Goal: Task Accomplishment & Management: Complete application form

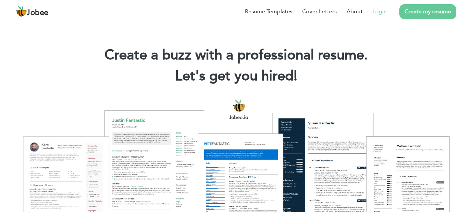
click at [379, 9] on link "Login" at bounding box center [379, 11] width 14 height 8
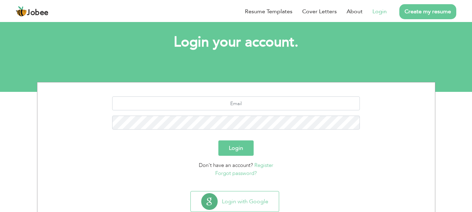
scroll to position [35, 0]
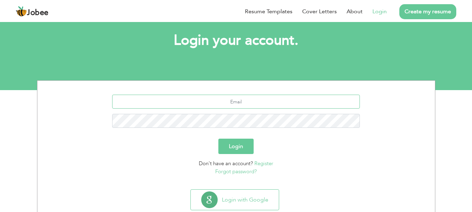
click at [255, 101] on input "text" at bounding box center [236, 102] width 248 height 14
type input "[EMAIL_ADDRESS][DOMAIN_NAME]"
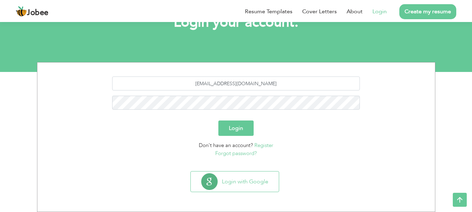
click at [251, 153] on link "Forgot password?" at bounding box center [236, 153] width 42 height 7
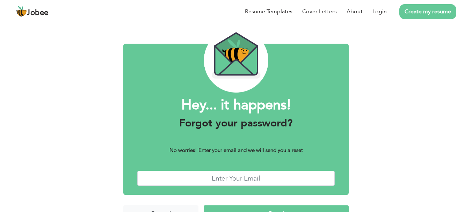
scroll to position [39, 0]
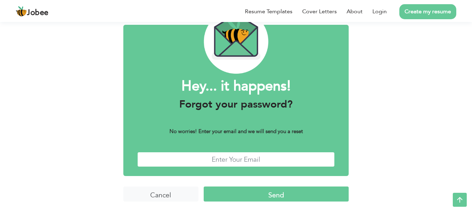
click at [244, 157] on input "text" at bounding box center [236, 159] width 198 height 15
type input "a"
type input "aliprorcm786@gmail.com"
click at [256, 192] on input "Send" at bounding box center [276, 194] width 145 height 15
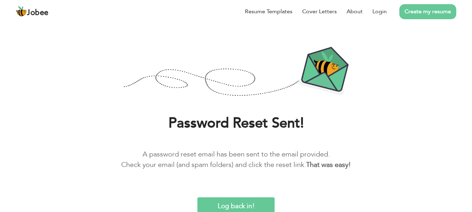
scroll to position [25, 0]
click at [381, 15] on link "Login" at bounding box center [379, 11] width 14 height 8
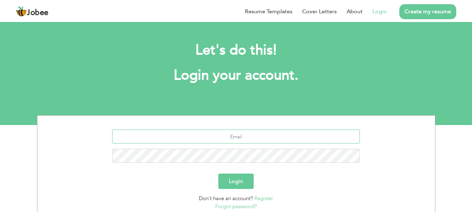
click at [268, 143] on input "text" at bounding box center [236, 137] width 248 height 14
type input "[EMAIL_ADDRESS][DOMAIN_NAME]"
click at [218, 174] on button "Login" at bounding box center [235, 181] width 35 height 15
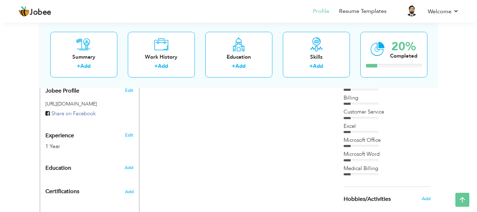
scroll to position [245, 0]
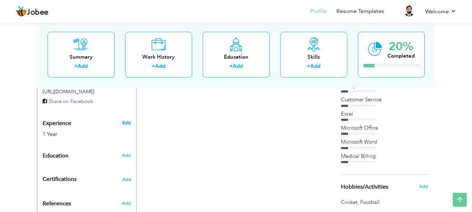
click at [124, 122] on link "Edit" at bounding box center [126, 123] width 8 height 6
type input "[PERSON_NAME]"
type input "Sajjad"
type input "03315559302"
select select "number:166"
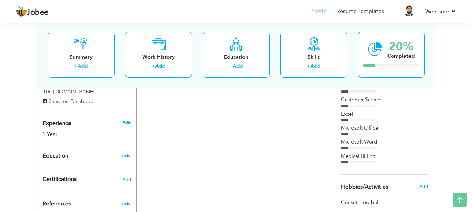
type input "Rawalpindi"
select select "number:3"
type input "Syntrico Pvt ltd."
type input "Billing Executive / Medical Billing Executive"
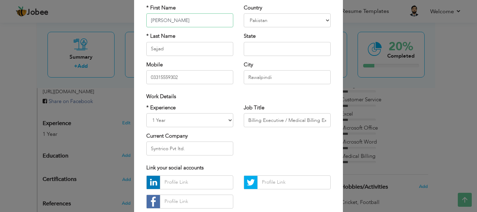
scroll to position [70, 0]
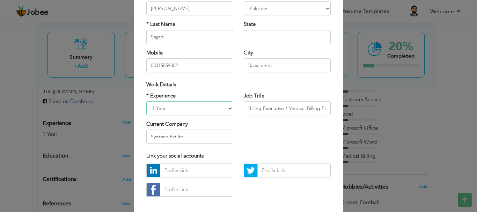
click at [217, 109] on select "Entry Level Less than 1 Year 1 Year 2 Years 3 Years 4 Years 5 Years 6 Years 7 Y…" at bounding box center [189, 108] width 87 height 14
select select "number:5"
click at [146, 101] on select "Entry Level Less than 1 Year 1 Year 2 Years 3 Years 4 Years 5 Years 6 Years 7 Y…" at bounding box center [189, 108] width 87 height 14
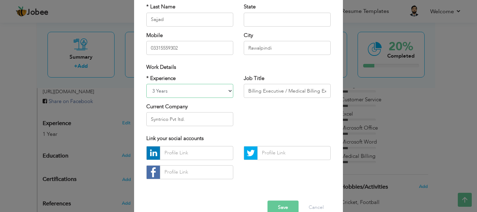
scroll to position [102, 0]
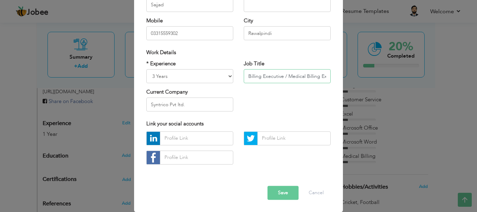
click at [279, 77] on input "Billing Executive / Medical Billing Executive" at bounding box center [287, 76] width 87 height 14
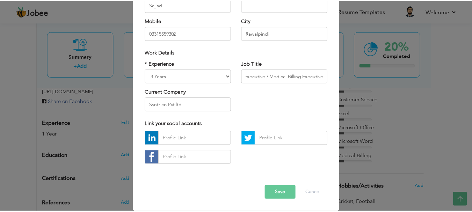
scroll to position [0, 0]
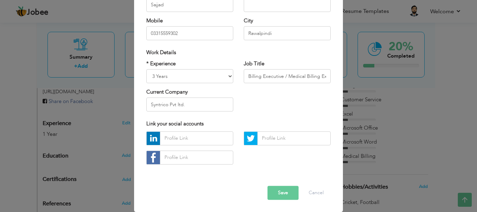
click at [279, 191] on button "Save" at bounding box center [283, 193] width 31 height 14
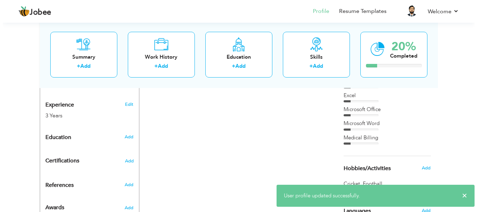
scroll to position [279, 0]
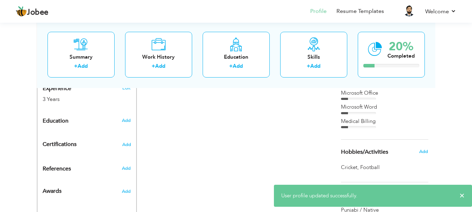
click at [130, 124] on div "Add" at bounding box center [127, 120] width 16 height 13
radio input "true"
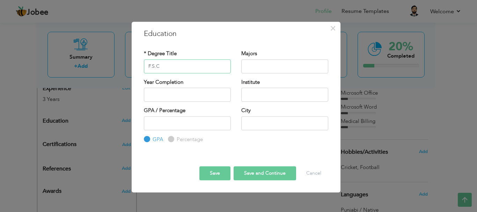
type input "F.S.C"
type input "\"
type input "2025"
type input "I.C.S"
type input "COMPUTER SCIENCE"
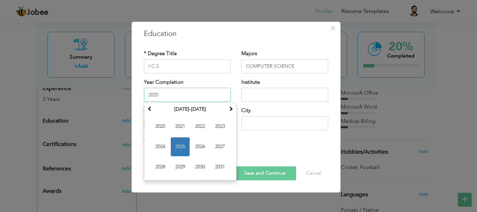
type input "2020"
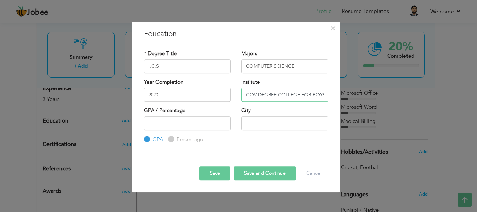
scroll to position [0, 1]
type input "GOV DEGREE COLLEGE FOR BOYS"
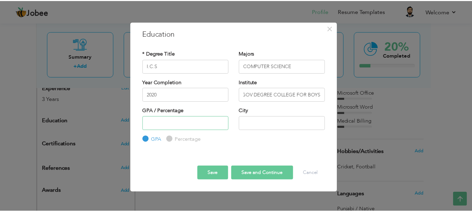
scroll to position [0, 0]
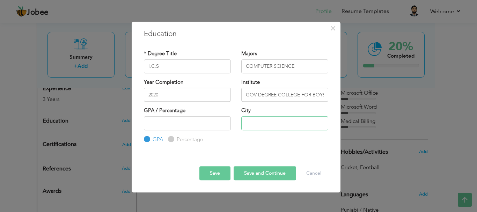
click at [258, 125] on input "text" at bounding box center [284, 123] width 87 height 14
type input "Rawalpindi"
click at [209, 172] on button "Save" at bounding box center [214, 173] width 31 height 14
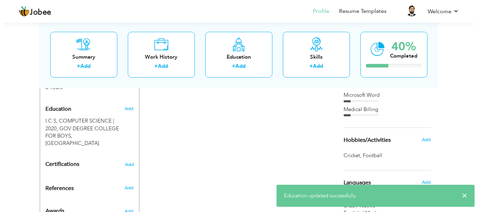
scroll to position [279, 0]
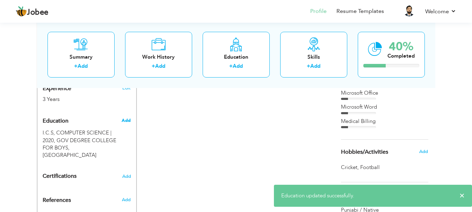
click at [126, 120] on span "Add" at bounding box center [126, 120] width 9 height 6
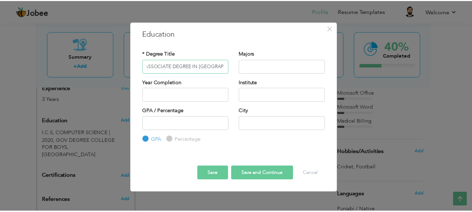
scroll to position [0, 0]
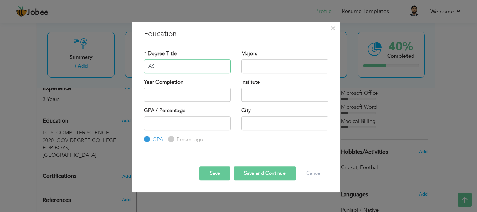
type input "A"
type input "ADC, B.A"
type input "HUMANITIES"
click at [250, 91] on input "text" at bounding box center [284, 95] width 87 height 14
type input "AIOU"
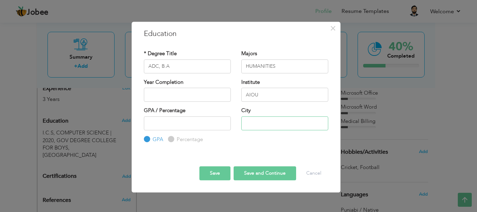
click at [252, 122] on input "text" at bounding box center [284, 123] width 87 height 14
type input "Rawalpindi"
click at [189, 121] on input "number" at bounding box center [187, 123] width 87 height 14
click at [187, 94] on input "text" at bounding box center [187, 95] width 87 height 14
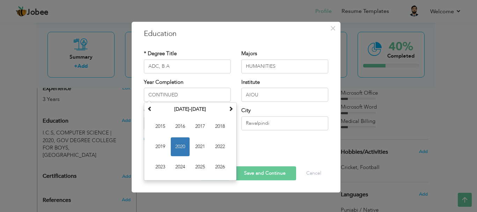
type input "2020"
click at [260, 174] on button "Save and Continue" at bounding box center [265, 173] width 63 height 14
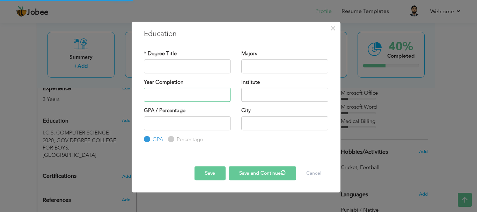
click at [178, 91] on input "text" at bounding box center [187, 95] width 87 height 14
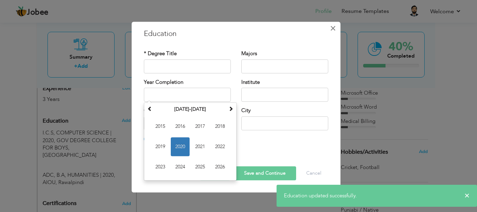
click at [331, 31] on span "×" at bounding box center [333, 28] width 6 height 13
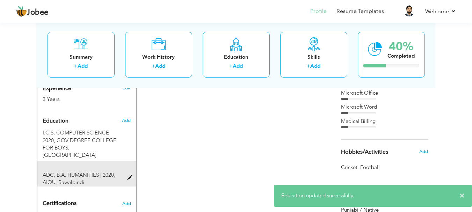
click at [130, 175] on span at bounding box center [131, 177] width 9 height 5
type input "ADC, B.A"
type input "HUMANITIES"
type input "2020"
type input "AIOU"
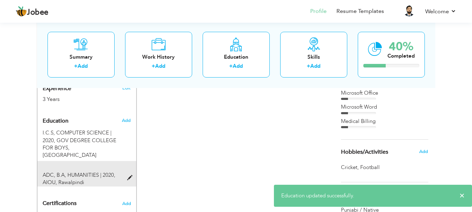
type input "Rawalpindi"
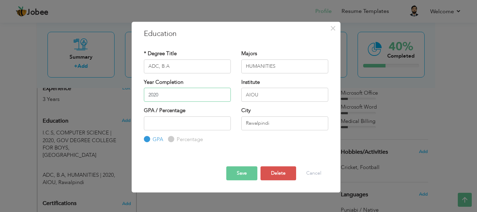
click at [191, 100] on input "2020" at bounding box center [187, 95] width 87 height 14
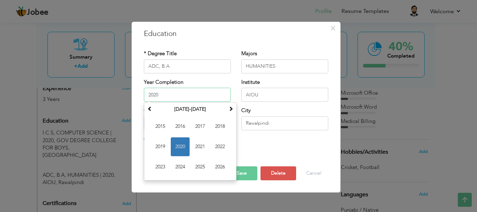
click at [191, 100] on input "2020" at bounding box center [187, 95] width 87 height 14
click at [266, 96] on input "AIOU" at bounding box center [284, 95] width 87 height 14
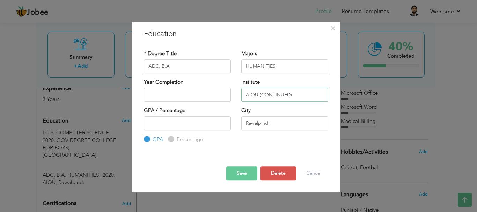
type input "AIOU (CONTINUED)"
click at [254, 172] on button "Save" at bounding box center [241, 173] width 31 height 14
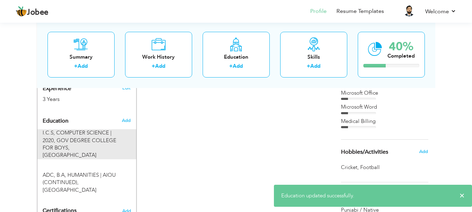
scroll to position [349, 0]
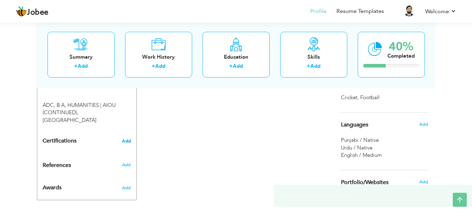
click at [127, 139] on span "Add" at bounding box center [126, 141] width 9 height 5
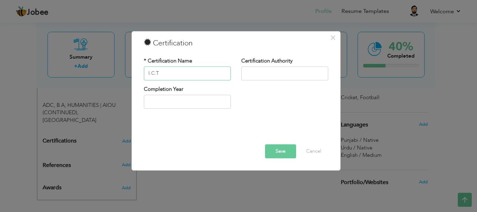
type input "I.C.T"
type input "S"
type input "SWS"
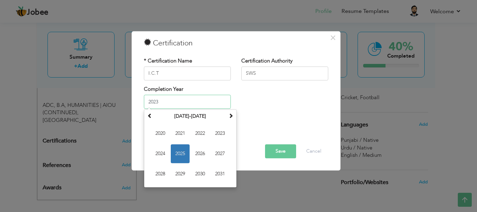
type input "2023"
click at [266, 145] on button "Save" at bounding box center [280, 151] width 31 height 14
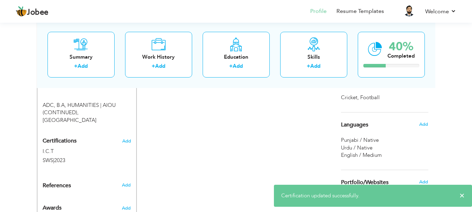
scroll to position [361, 0]
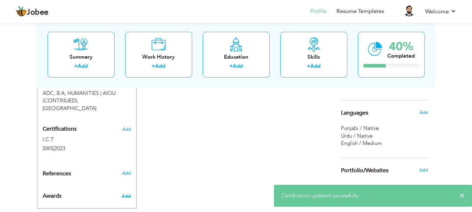
click at [128, 193] on span "Add" at bounding box center [126, 196] width 9 height 6
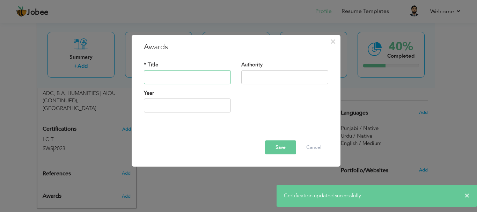
click at [224, 81] on input "text" at bounding box center [187, 77] width 87 height 14
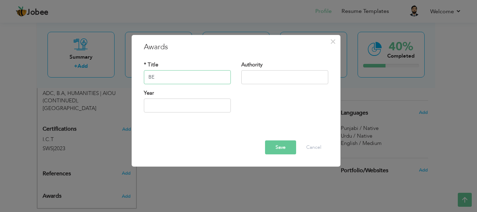
type input "B"
type input "BEST EMPLOYEE OF THE YEAR"
type input "SYNTRICO PVT LTD"
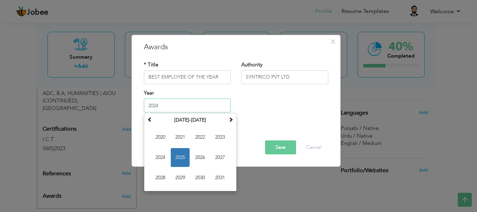
type input "2024"
click at [287, 148] on button "Save" at bounding box center [280, 147] width 31 height 14
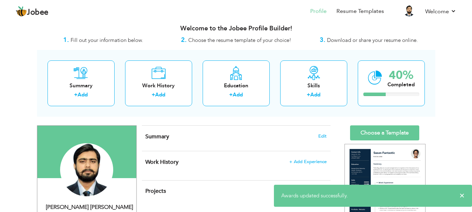
scroll to position [0, 0]
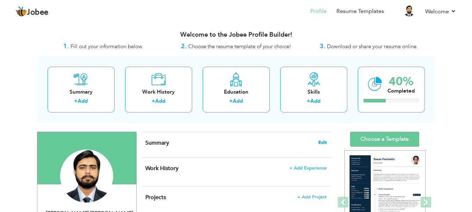
click at [320, 141] on span "Edit" at bounding box center [322, 142] width 8 height 5
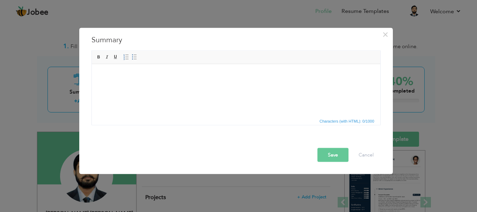
click at [223, 127] on div "Rich Text Editor, summaryEditor Editor toolbars Basic Styles Bold Italic Underl…" at bounding box center [236, 90] width 300 height 82
click at [213, 64] on html at bounding box center [236, 64] width 289 height 0
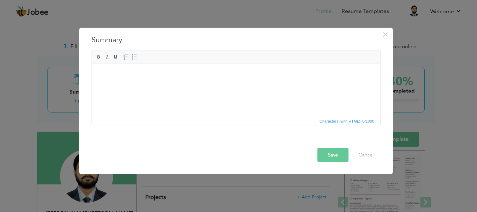
click at [255, 85] on html at bounding box center [236, 74] width 289 height 21
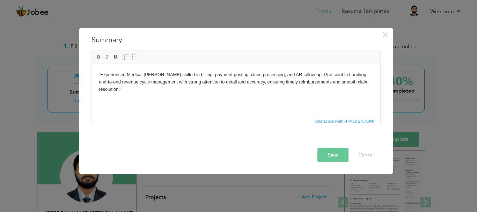
click at [330, 152] on button "Save" at bounding box center [333, 155] width 31 height 14
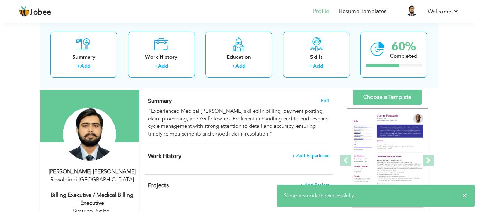
scroll to position [70, 0]
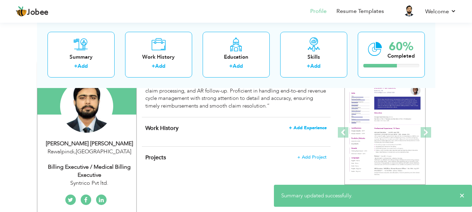
click at [307, 126] on span "+ Add Experience" at bounding box center [308, 127] width 38 height 5
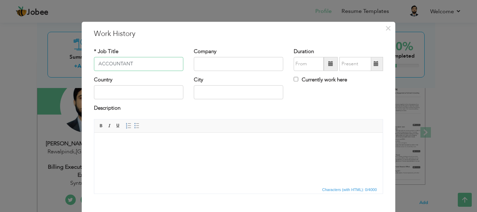
type input "ACCOUNTANT"
type input "[PERSON_NAME]"
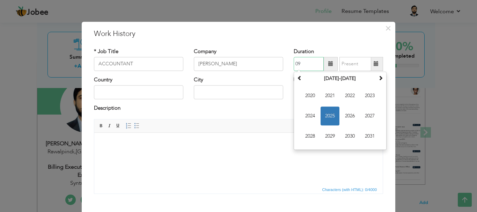
type input "0"
type input "09/2025"
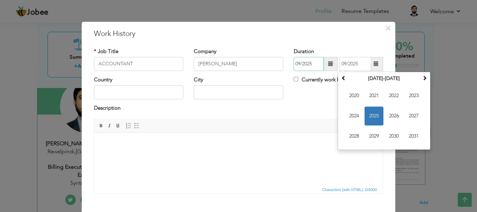
click at [308, 67] on input "09/2025" at bounding box center [309, 64] width 30 height 14
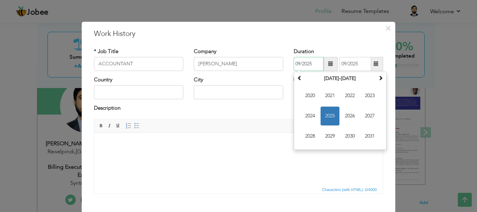
click at [308, 67] on input "09/2025" at bounding box center [309, 64] width 30 height 14
click at [336, 82] on th "[DATE]-[DATE]" at bounding box center [340, 78] width 73 height 10
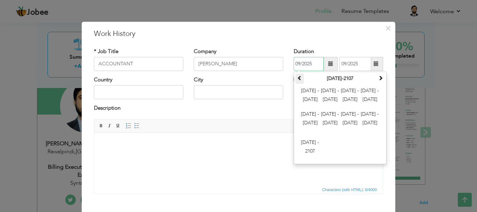
click at [299, 77] on span at bounding box center [299, 77] width 5 height 5
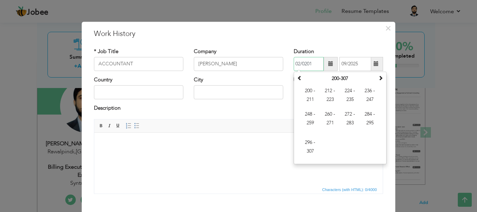
click at [308, 66] on input "02/0201" at bounding box center [309, 64] width 30 height 14
type input "02/2019"
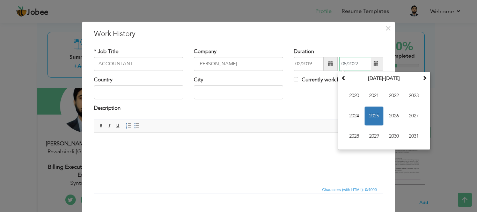
type input "05/2022"
click at [237, 151] on html at bounding box center [238, 142] width 289 height 21
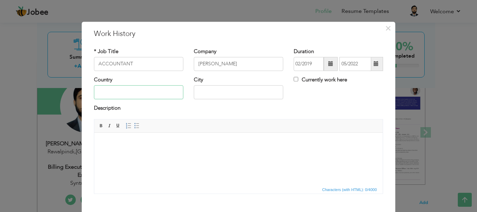
click at [111, 94] on input "text" at bounding box center [138, 93] width 89 height 14
type input "[GEOGRAPHIC_DATA]"
type input "E"
type input "RAWALPINDI"
click at [182, 154] on html at bounding box center [238, 142] width 289 height 21
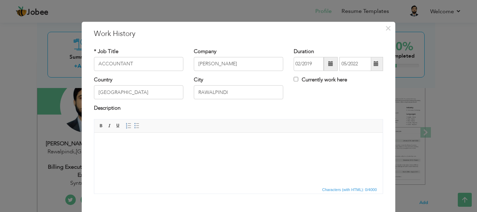
click at [240, 145] on body at bounding box center [238, 142] width 275 height 7
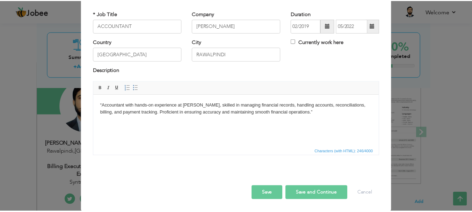
scroll to position [38, 0]
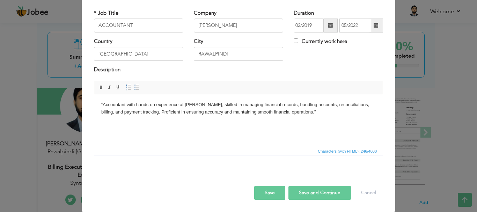
click at [295, 190] on button "Save and Continue" at bounding box center [320, 193] width 63 height 14
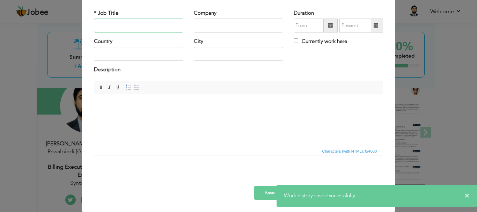
click at [133, 20] on input "text" at bounding box center [138, 26] width 89 height 14
type input "b"
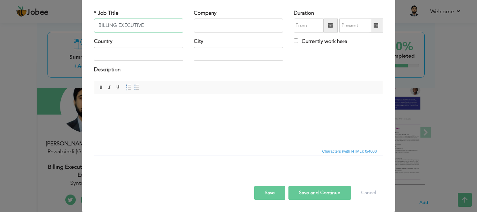
type input "BILLING EXECUTIVE"
type input "P"
type input "SYNTRICO PVT LTD"
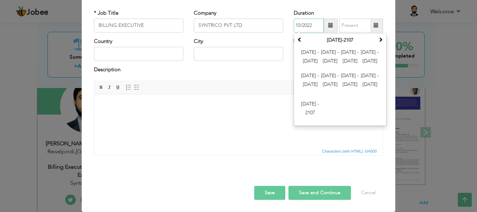
type input "10/2022"
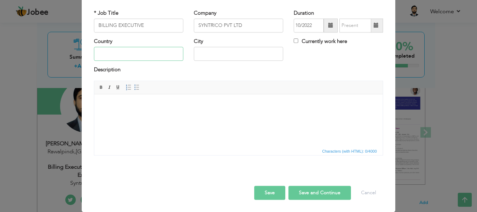
click at [103, 50] on input "text" at bounding box center [138, 54] width 89 height 14
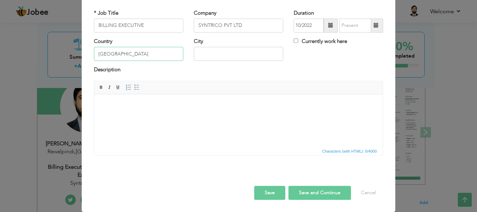
type input "[GEOGRAPHIC_DATA]"
type input "RAWALPINDI"
click at [114, 115] on html at bounding box center [238, 104] width 289 height 21
click at [255, 97] on html at bounding box center [238, 104] width 289 height 21
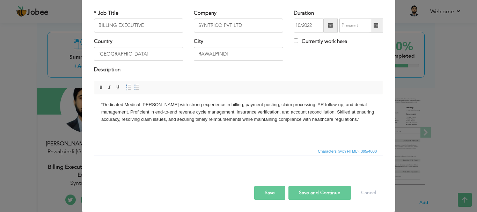
click at [276, 194] on button "Save" at bounding box center [269, 193] width 31 height 14
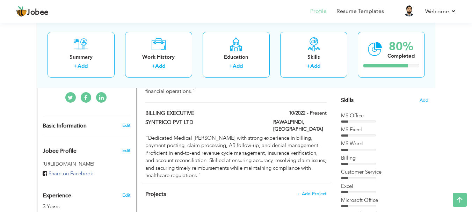
scroll to position [140, 0]
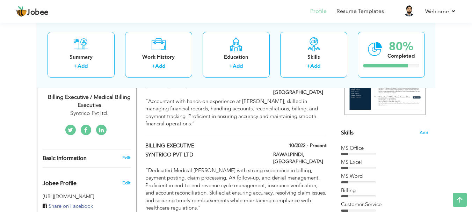
click at [376, 151] on div "MS Office" at bounding box center [384, 148] width 87 height 7
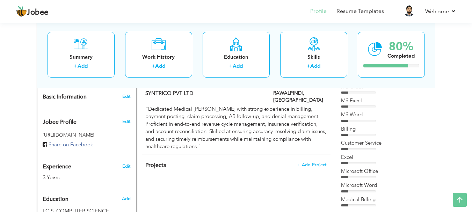
click at [356, 132] on div "Billing" at bounding box center [384, 128] width 87 height 7
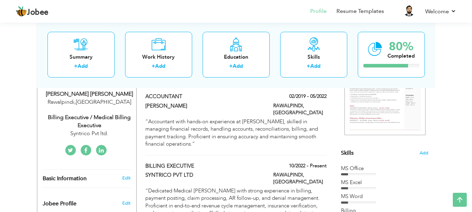
scroll to position [131, 0]
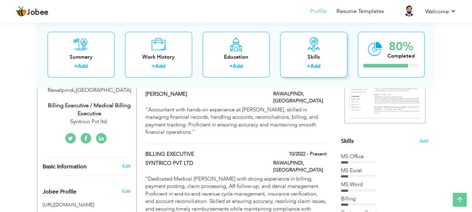
click at [337, 59] on div "Skills" at bounding box center [314, 56] width 56 height 7
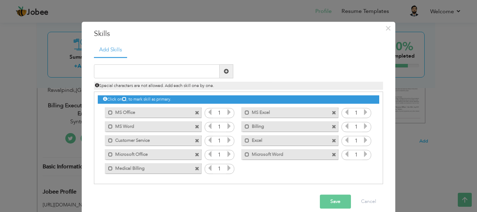
click at [228, 109] on icon at bounding box center [229, 112] width 6 height 6
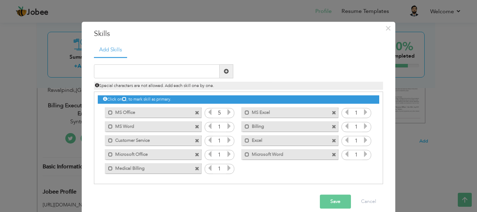
click at [226, 126] on icon at bounding box center [229, 126] width 6 height 6
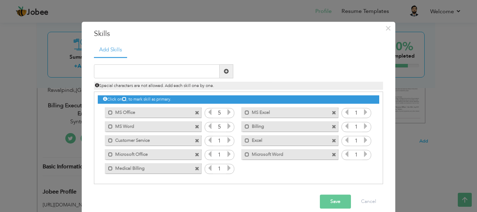
click at [222, 140] on input "1" at bounding box center [219, 141] width 13 height 10
click at [226, 139] on icon at bounding box center [229, 140] width 6 height 6
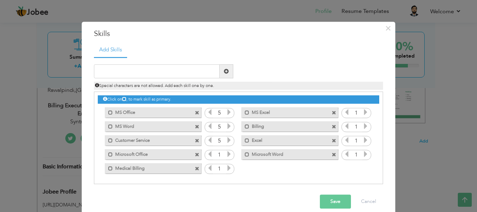
click at [226, 139] on icon at bounding box center [229, 140] width 6 height 6
click at [227, 154] on icon at bounding box center [229, 154] width 6 height 6
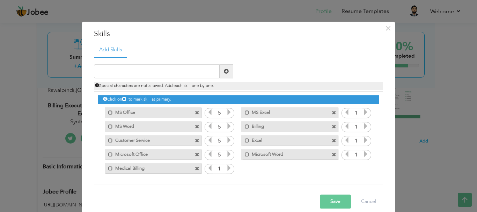
click at [227, 154] on icon at bounding box center [229, 154] width 6 height 6
click at [226, 166] on icon at bounding box center [229, 168] width 6 height 6
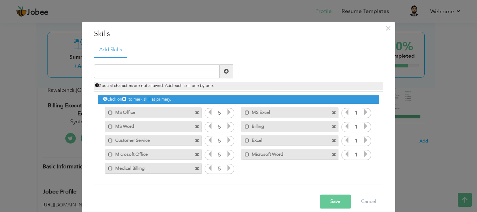
click at [226, 166] on icon at bounding box center [229, 168] width 6 height 6
click at [363, 113] on icon at bounding box center [366, 112] width 6 height 6
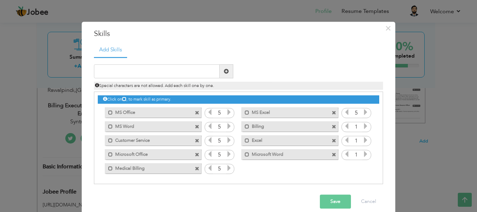
click at [363, 113] on icon at bounding box center [366, 112] width 6 height 6
click at [363, 126] on icon at bounding box center [366, 126] width 6 height 6
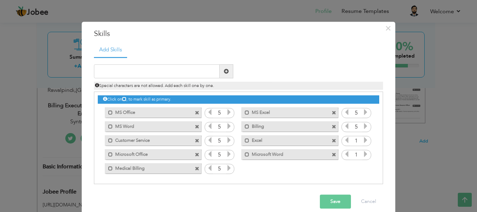
click at [363, 140] on icon at bounding box center [366, 140] width 6 height 6
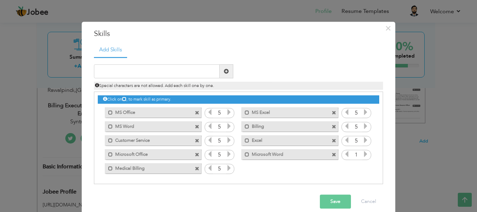
click at [363, 151] on icon at bounding box center [366, 154] width 6 height 6
click at [333, 200] on button "Save" at bounding box center [335, 202] width 31 height 14
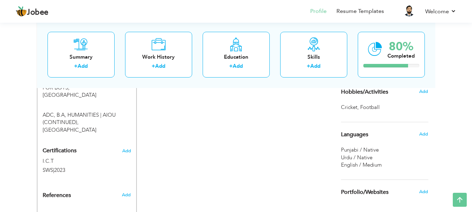
scroll to position [376, 0]
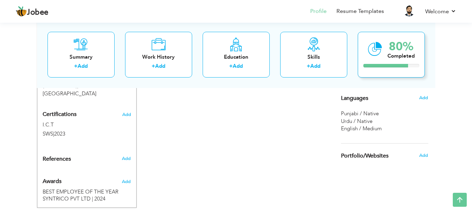
click at [392, 55] on div "Completed" at bounding box center [400, 55] width 27 height 7
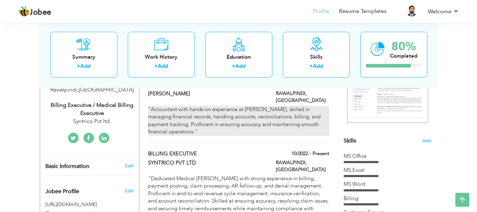
scroll to position [175, 0]
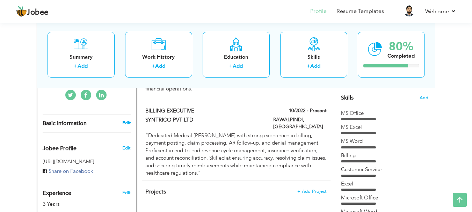
click at [129, 122] on link "Edit" at bounding box center [126, 123] width 8 height 6
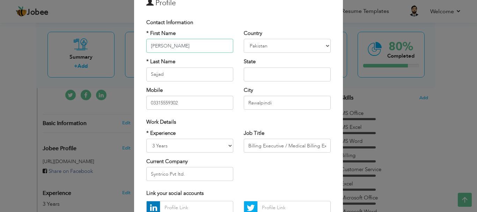
scroll to position [32, 0]
click at [252, 77] on input "text" at bounding box center [287, 75] width 87 height 14
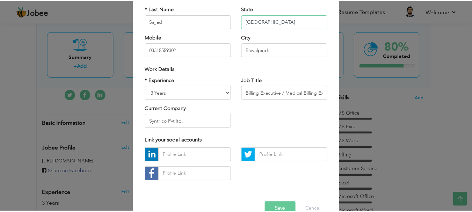
scroll to position [102, 0]
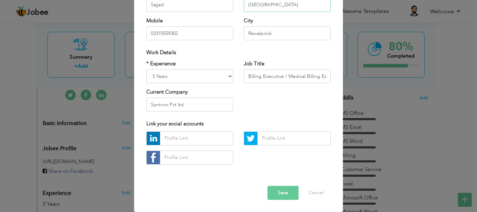
type input "[GEOGRAPHIC_DATA]"
click at [275, 191] on button "Save" at bounding box center [283, 193] width 31 height 14
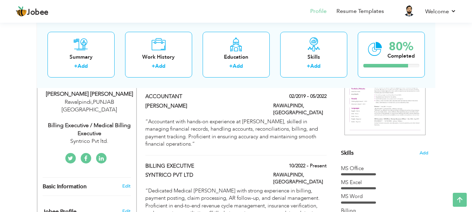
scroll to position [0, 0]
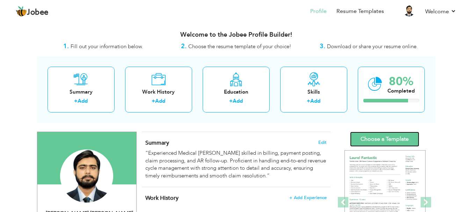
click at [391, 140] on link "Choose a Template" at bounding box center [384, 139] width 69 height 15
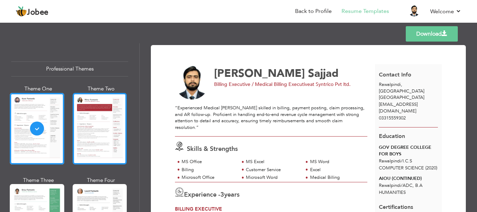
click at [103, 141] on div at bounding box center [100, 129] width 54 height 72
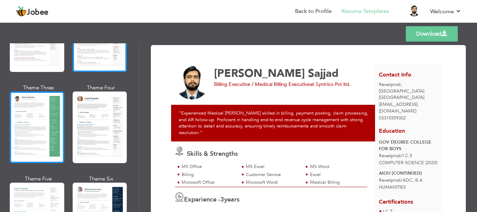
scroll to position [105, 0]
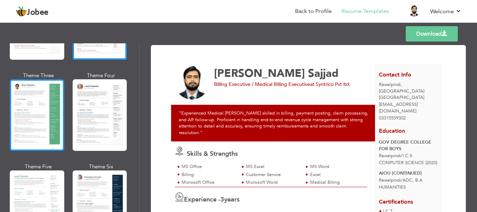
click at [45, 133] on div at bounding box center [37, 115] width 54 height 72
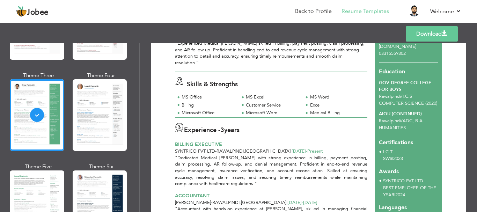
scroll to position [70, 0]
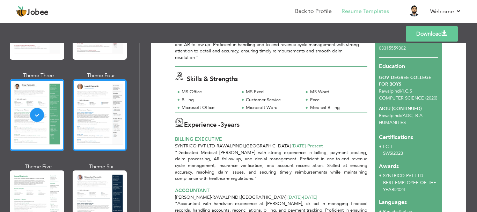
click at [111, 124] on div at bounding box center [100, 115] width 54 height 72
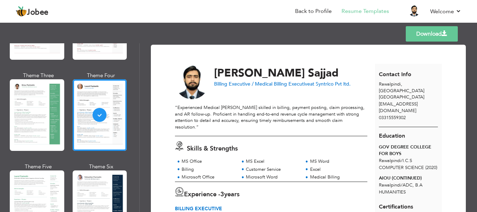
scroll to position [0, 0]
click at [441, 33] on link "Download" at bounding box center [432, 33] width 52 height 15
